Goal: Task Accomplishment & Management: Use online tool/utility

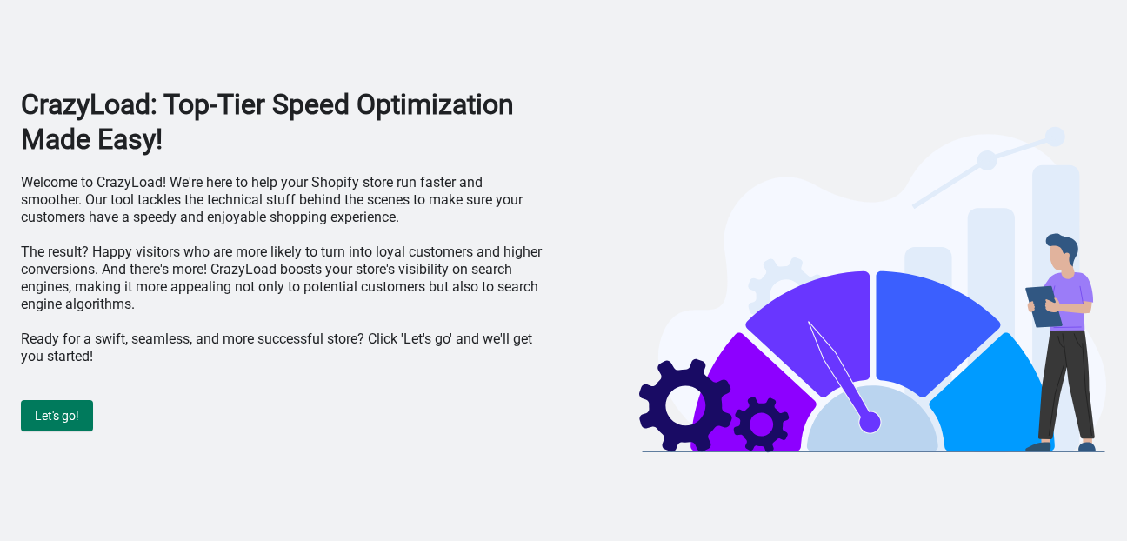
click at [65, 404] on button "Let's go!" at bounding box center [57, 415] width 72 height 31
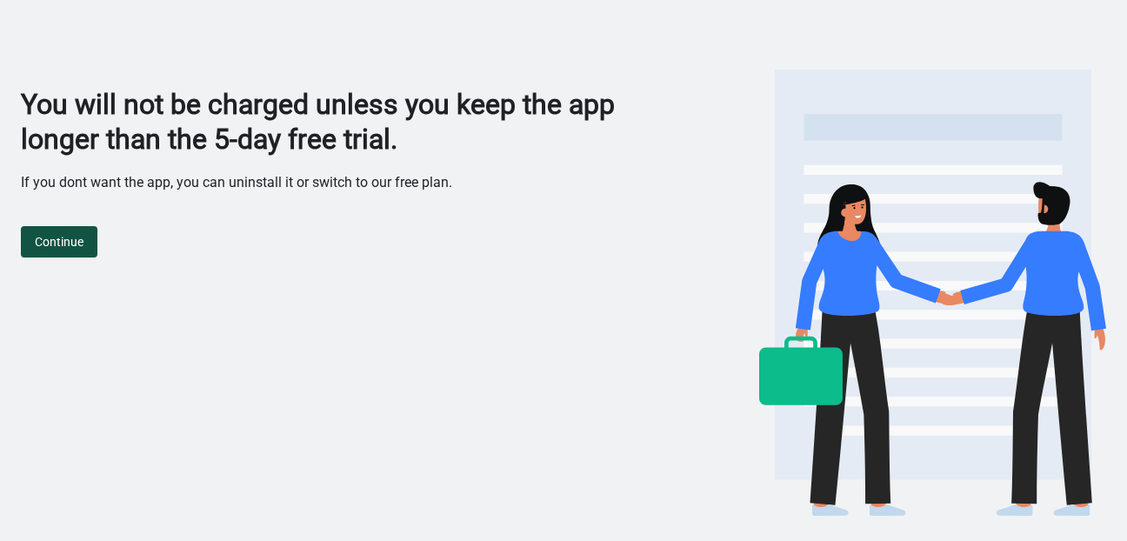
click at [58, 243] on span "Continue" at bounding box center [59, 242] width 49 height 14
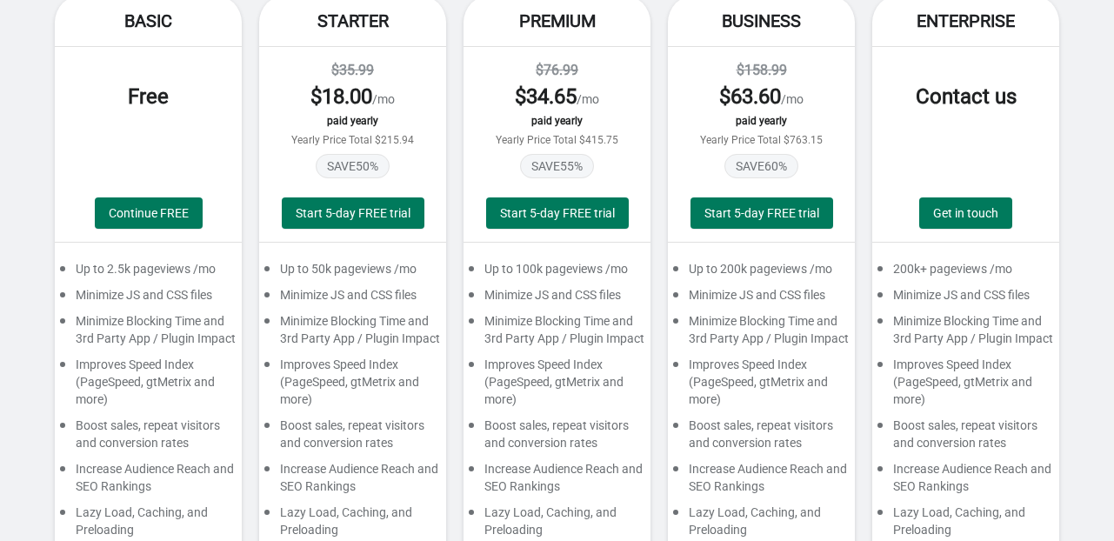
scroll to position [174, 0]
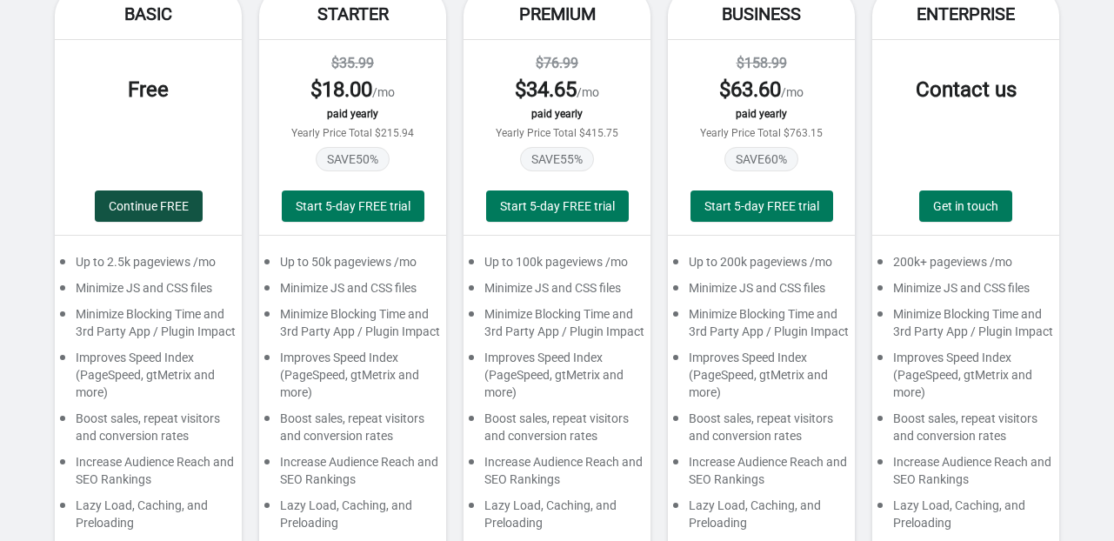
click at [187, 217] on button "Continue FREE" at bounding box center [149, 205] width 108 height 31
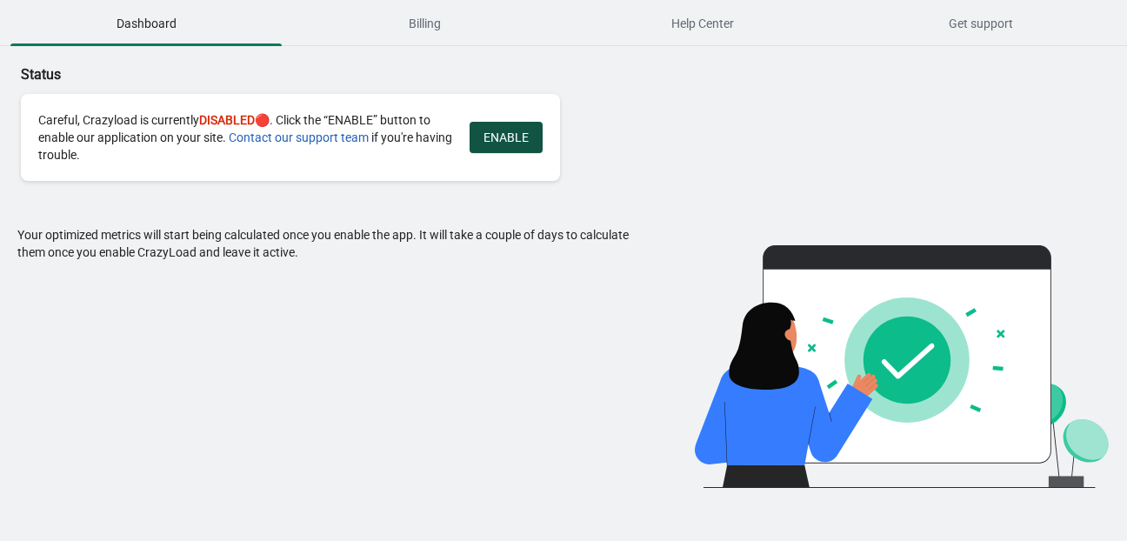
click at [476, 143] on button "ENABLE" at bounding box center [506, 137] width 73 height 31
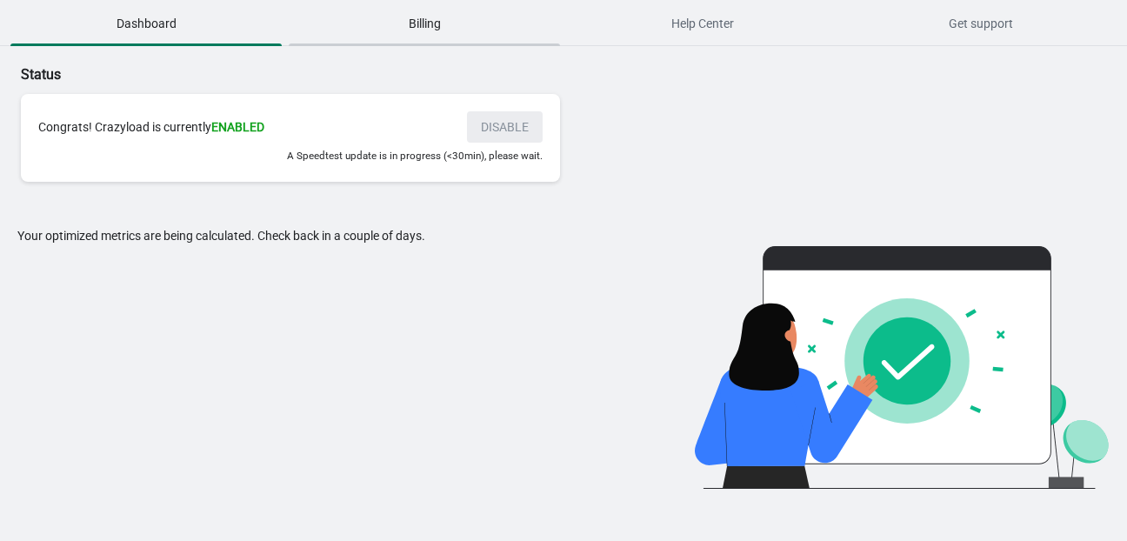
click at [406, 26] on span "Billing" at bounding box center [424, 23] width 271 height 31
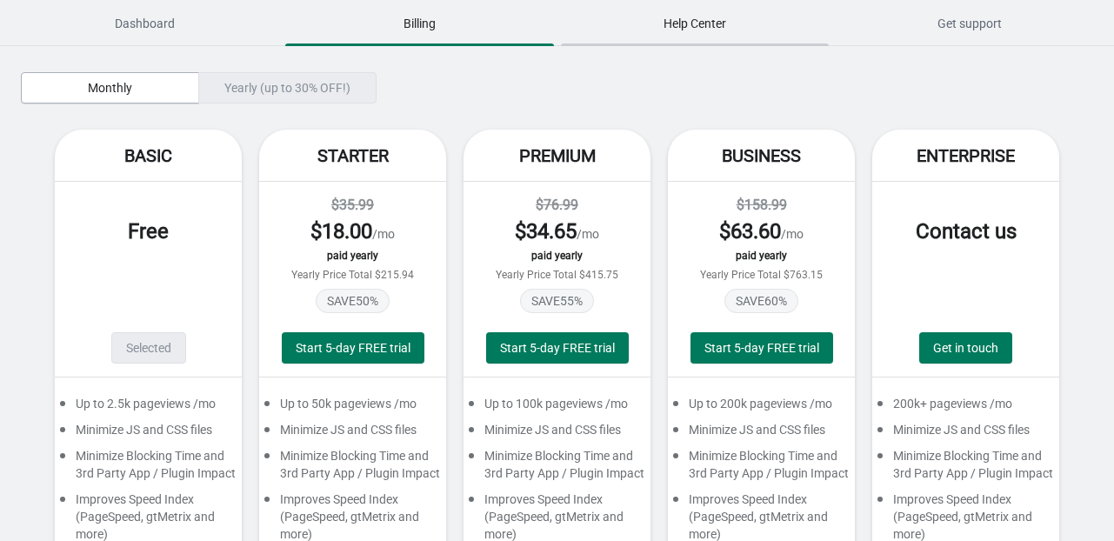
click at [724, 29] on span "Help Center" at bounding box center [695, 23] width 268 height 31
click at [109, 12] on span "Dashboard" at bounding box center [144, 23] width 268 height 31
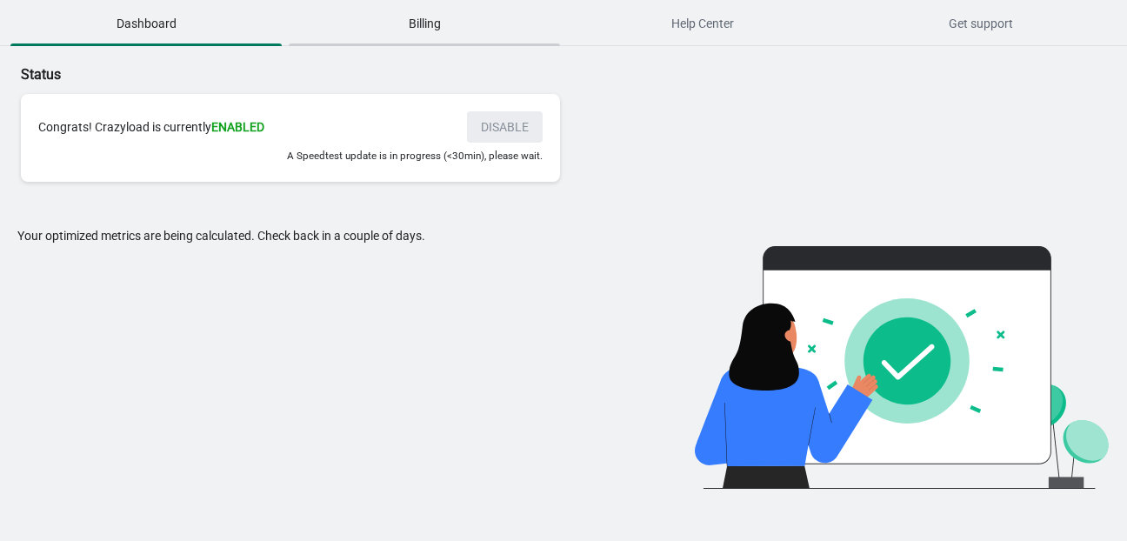
click at [408, 27] on span "Billing" at bounding box center [424, 23] width 271 height 31
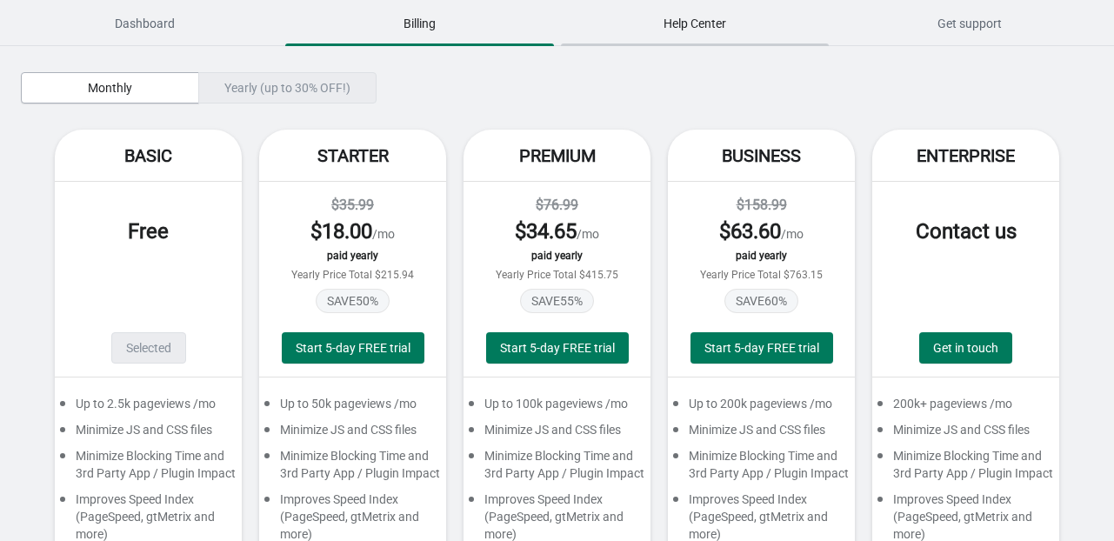
click at [703, 27] on span "Help Center" at bounding box center [695, 23] width 268 height 31
click at [143, 27] on span "Dashboard" at bounding box center [144, 23] width 268 height 31
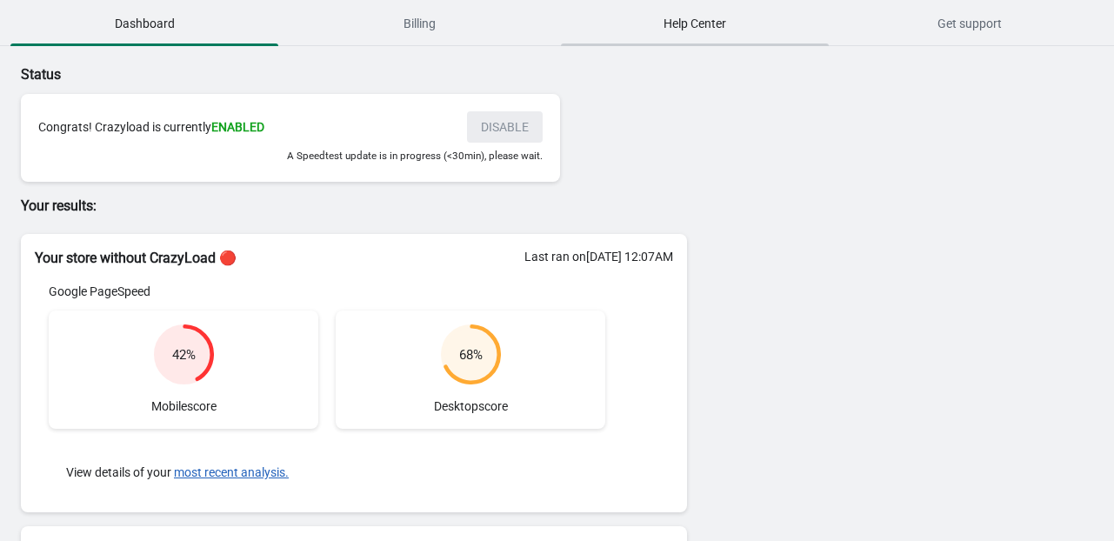
click at [708, 34] on span "Help Center" at bounding box center [695, 23] width 268 height 31
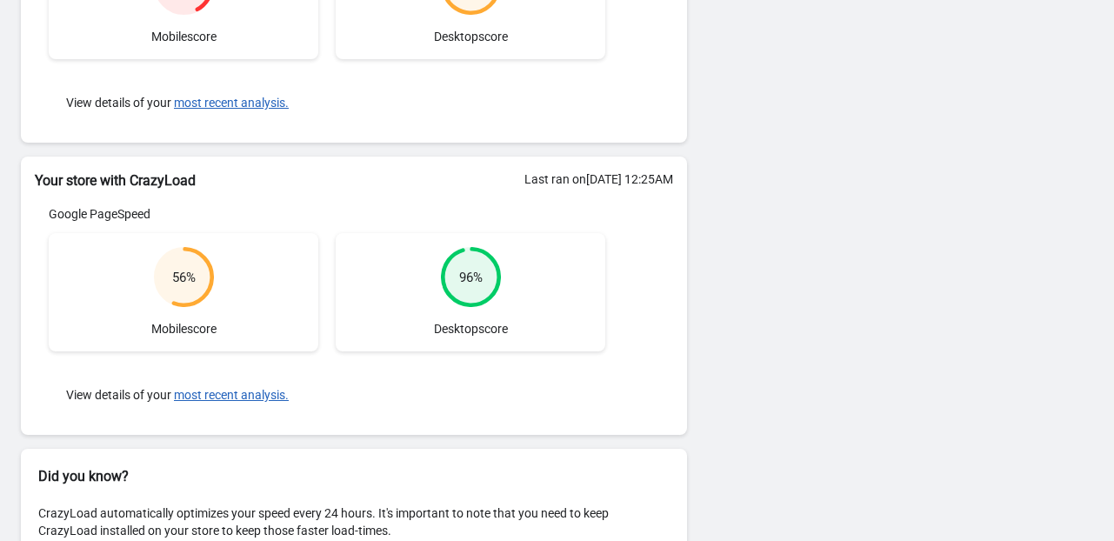
scroll to position [385, 0]
